Goal: Task Accomplishment & Management: Manage account settings

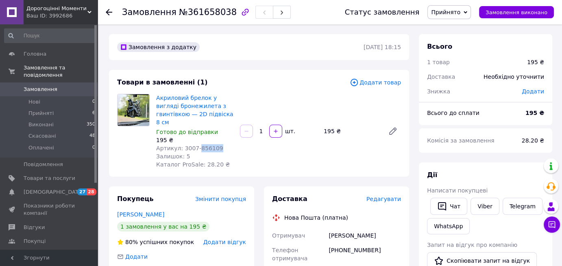
drag, startPoint x: 214, startPoint y: 139, endPoint x: 195, endPoint y: 139, distance: 19.1
click at [195, 144] on div "Артикул: 3007-856109" at bounding box center [194, 148] width 77 height 8
copy span "856109"
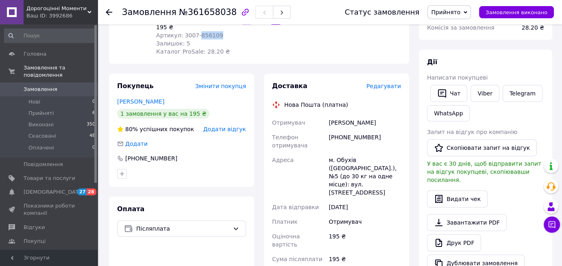
scroll to position [122, 0]
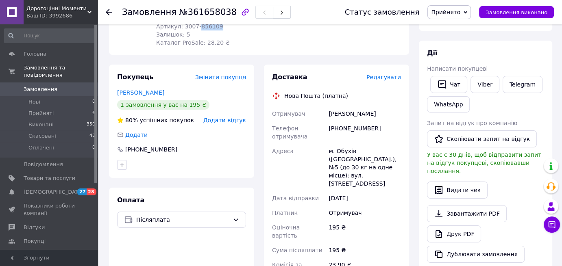
drag, startPoint x: 373, startPoint y: 106, endPoint x: 326, endPoint y: 106, distance: 46.8
click at [326, 107] on div "Отримувач [PERSON_NAME] Телефон отримувача [PHONE_NUMBER] Адреса м. Обухів ([GE…" at bounding box center [336, 205] width 132 height 197
drag, startPoint x: 375, startPoint y: 120, endPoint x: 329, endPoint y: 123, distance: 46.8
click at [329, 123] on div "[PHONE_NUMBER]" at bounding box center [365, 132] width 76 height 23
copy div "[PHONE_NUMBER]"
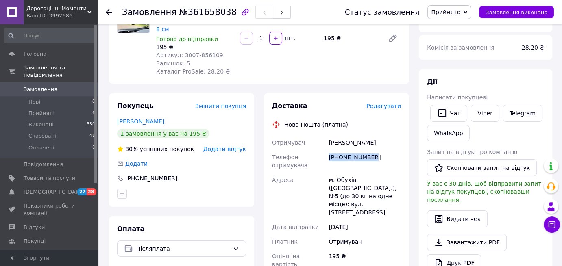
scroll to position [81, 0]
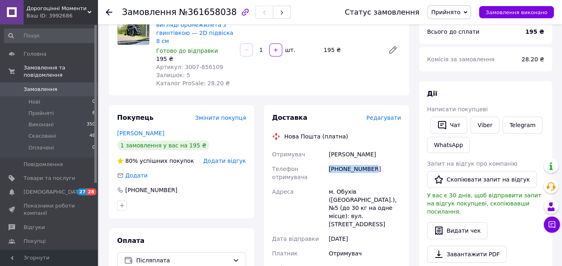
drag, startPoint x: 372, startPoint y: 143, endPoint x: 327, endPoint y: 141, distance: 44.4
click at [327, 147] on div "Полегенька Зоя" at bounding box center [365, 154] width 76 height 15
copy div "Полегенька Зоя"
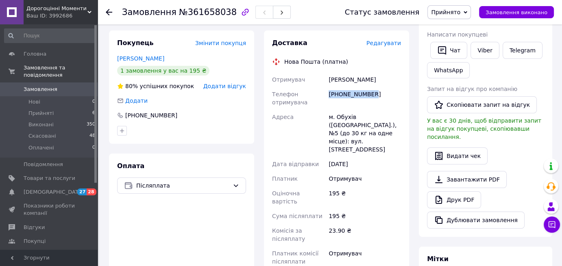
scroll to position [163, 0]
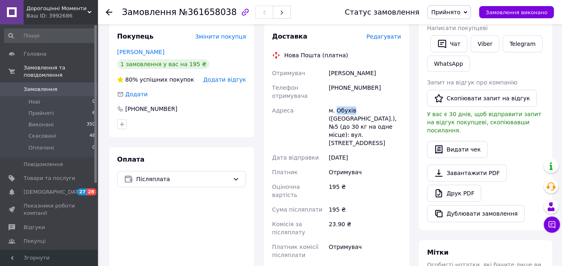
drag, startPoint x: 353, startPoint y: 100, endPoint x: 337, endPoint y: 100, distance: 15.5
click at [337, 103] on div "м. Обухів ([GEOGRAPHIC_DATA].), №5 (до 30 кг на одне місце): вул. [STREET_ADDRE…" at bounding box center [365, 126] width 76 height 47
copy div "Обухів"
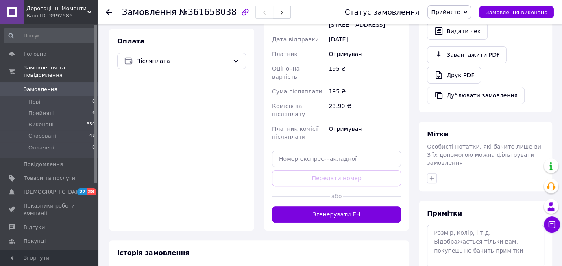
scroll to position [285, 0]
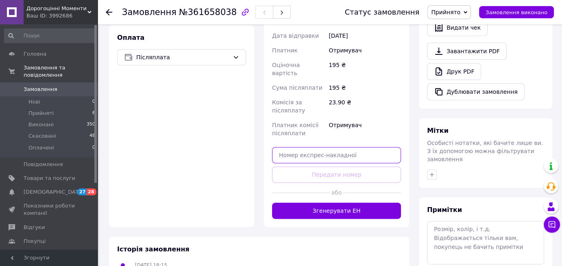
click at [311, 147] on input "text" at bounding box center [336, 155] width 129 height 16
paste input "20451247451627"
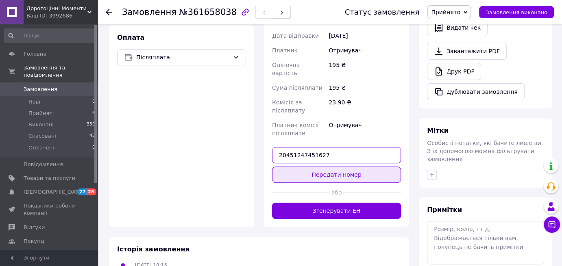
type input "20451247451627"
click at [315, 167] on button "Передати номер" at bounding box center [336, 175] width 129 height 16
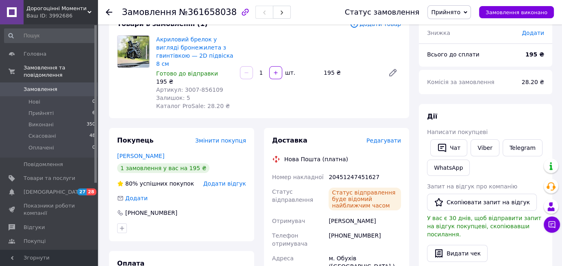
scroll to position [0, 0]
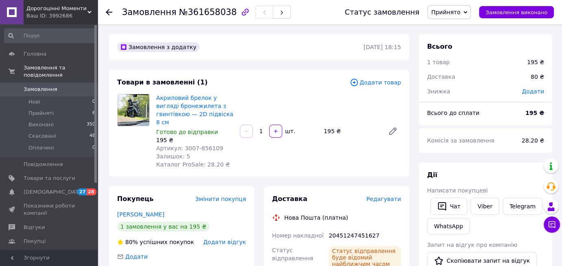
click at [41, 86] on span "Замовлення" at bounding box center [41, 89] width 34 height 7
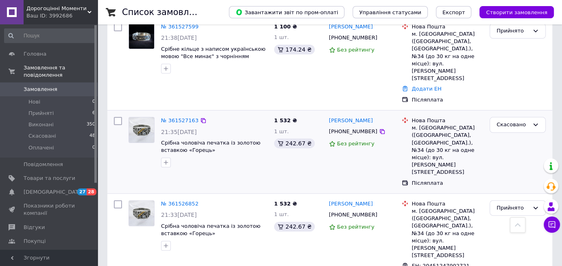
scroll to position [244, 0]
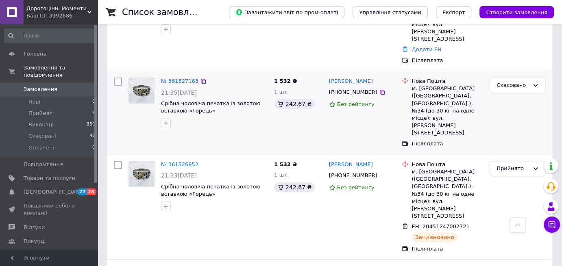
scroll to position [285, 0]
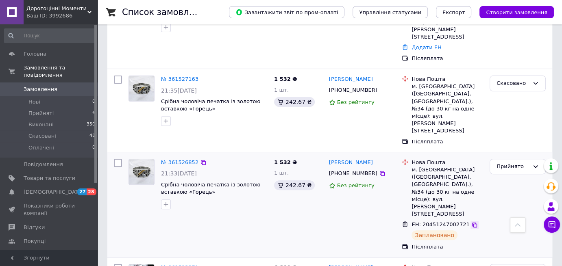
click at [471, 222] on icon at bounding box center [474, 225] width 7 height 7
click at [516, 163] on div "Прийнято" at bounding box center [512, 167] width 33 height 9
click at [505, 176] on li "Виконано" at bounding box center [517, 183] width 55 height 15
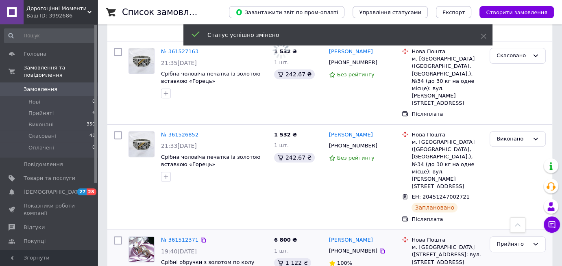
scroll to position [366, 0]
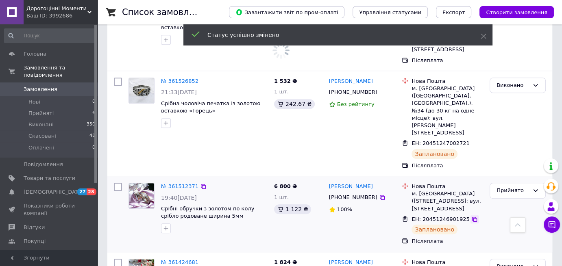
click at [471, 216] on icon at bounding box center [474, 219] width 7 height 7
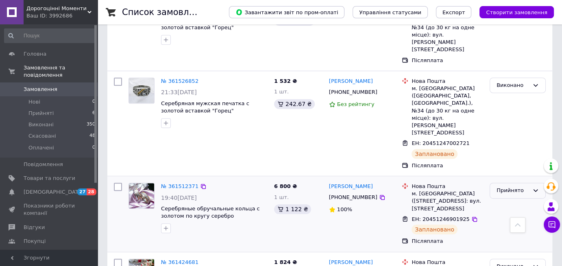
click at [516, 187] on div "Прийнято" at bounding box center [512, 191] width 33 height 9
click at [504, 200] on li "Виконано" at bounding box center [517, 207] width 55 height 15
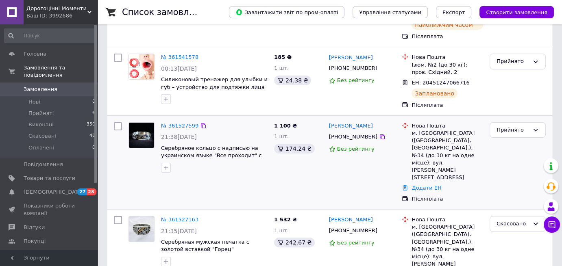
scroll to position [244, 0]
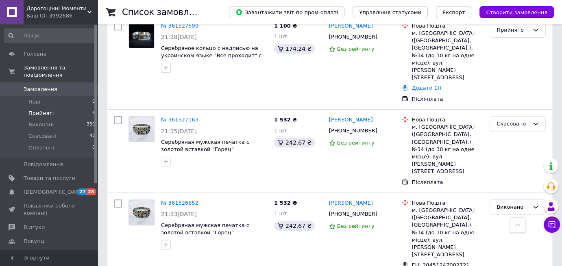
click at [46, 110] on span "Прийняті" at bounding box center [40, 113] width 25 height 7
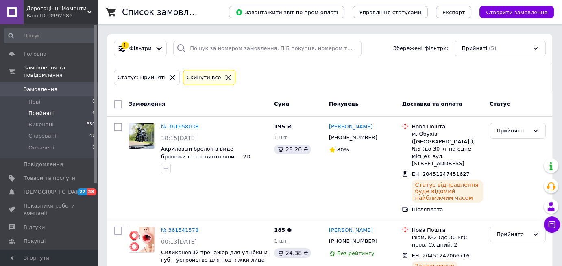
click at [212, 75] on div "Cкинути все" at bounding box center [209, 78] width 52 height 16
